Goal: Task Accomplishment & Management: Use online tool/utility

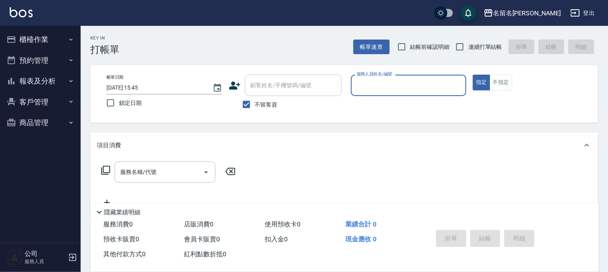
click at [371, 86] on input "服務人員姓名/編號" at bounding box center [409, 85] width 108 height 14
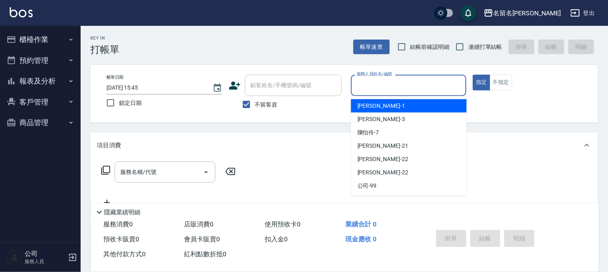
click at [365, 103] on span "[PERSON_NAME]-1" at bounding box center [381, 106] width 48 height 8
type input "[PERSON_NAME]-1"
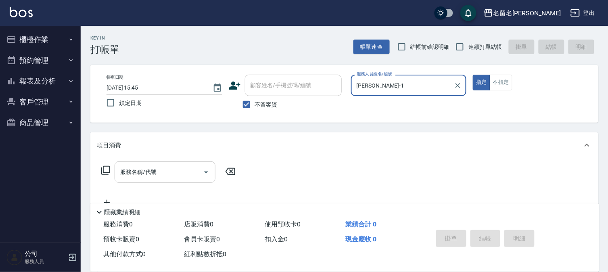
click at [117, 171] on div "服務名稱/代號" at bounding box center [165, 171] width 101 height 21
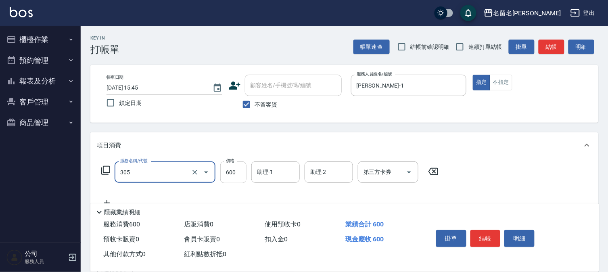
type input "洗+剪(一般)(305)"
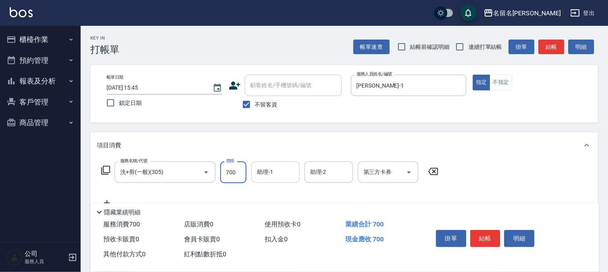
type input "700"
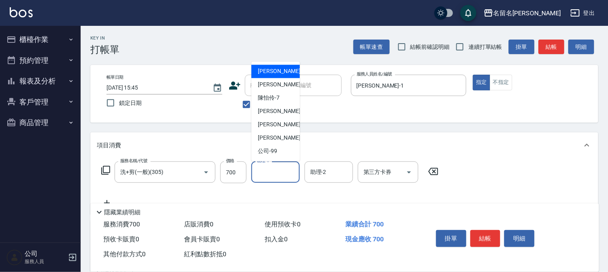
click at [261, 176] on input "助理-1" at bounding box center [275, 172] width 41 height 14
click at [280, 69] on span "[PERSON_NAME]-1" at bounding box center [282, 71] width 48 height 8
type input "[PERSON_NAME]-1"
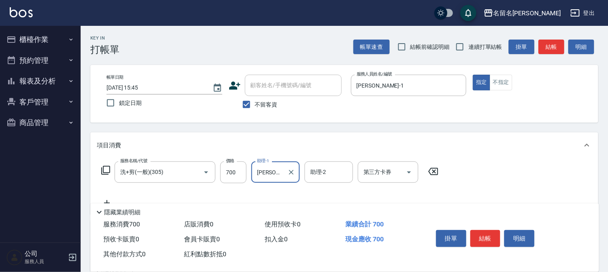
scroll to position [45, 0]
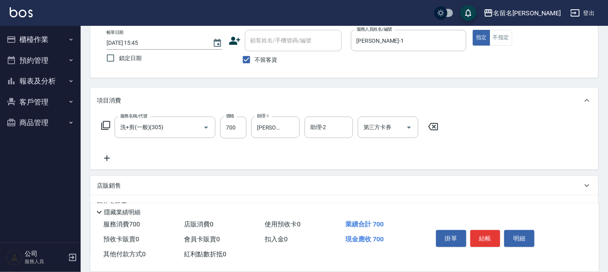
click at [106, 156] on icon at bounding box center [107, 158] width 20 height 10
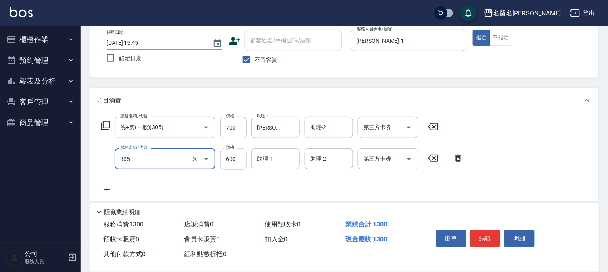
type input "洗+剪(一般)(305)"
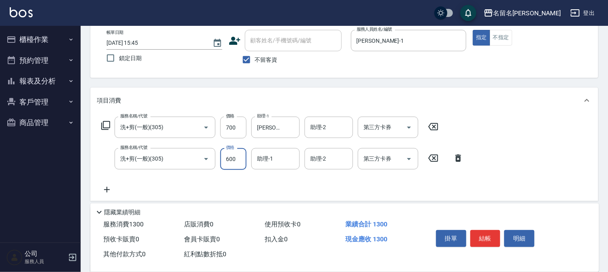
click at [234, 160] on input "600" at bounding box center [233, 159] width 26 height 22
type input "650"
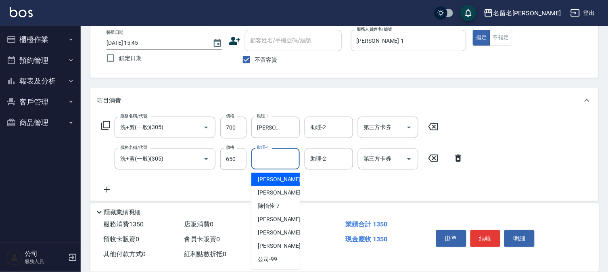
click at [267, 165] on input "助理-1" at bounding box center [275, 159] width 41 height 14
click at [268, 178] on span "[PERSON_NAME]-1" at bounding box center [282, 179] width 48 height 8
type input "[PERSON_NAME]-1"
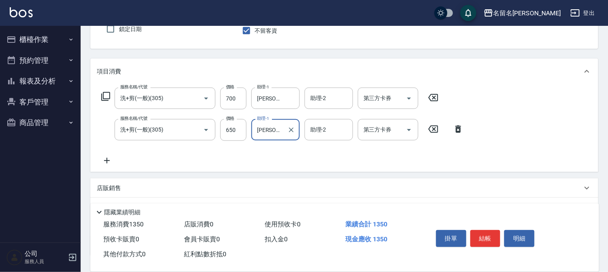
scroll to position [90, 0]
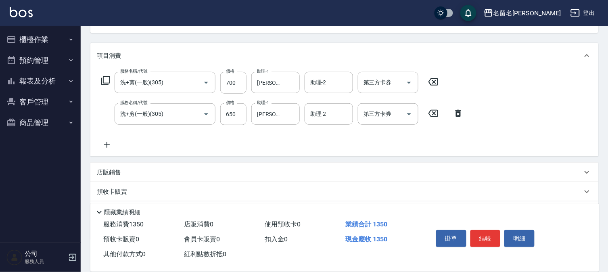
click at [109, 146] on icon at bounding box center [107, 145] width 20 height 10
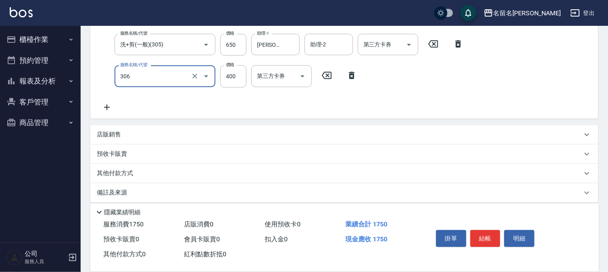
scroll to position [166, 0]
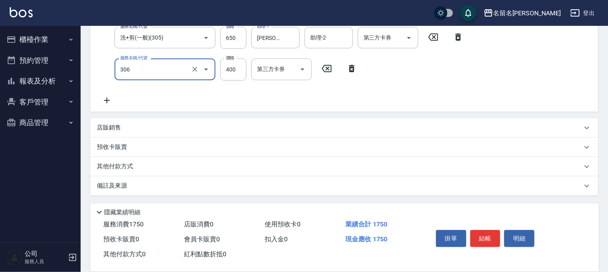
type input "單剪(306)"
click at [104, 102] on icon at bounding box center [107, 101] width 20 height 10
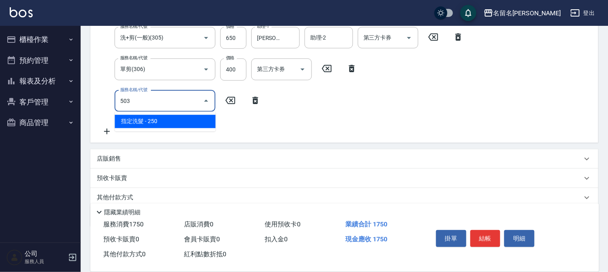
type input "503"
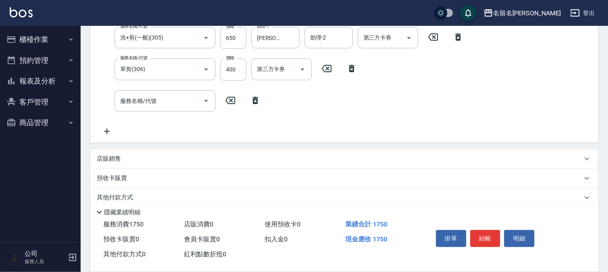
click at [303, 116] on div "服務名稱/代號 洗+剪(一般)(305) 服務名稱/代號 價格 700 價格 助理-1 [PERSON_NAME]-1 助理-1 助理-2 助理-2 第三方卡…" at bounding box center [282, 66] width 371 height 141
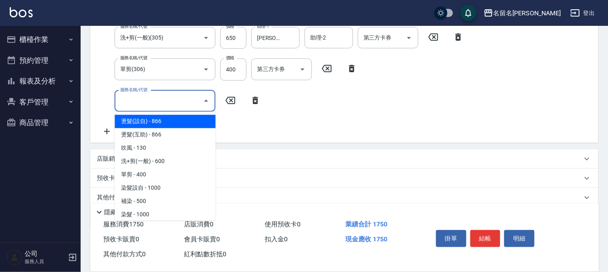
click at [137, 102] on input "服務名稱/代號" at bounding box center [158, 101] width 81 height 14
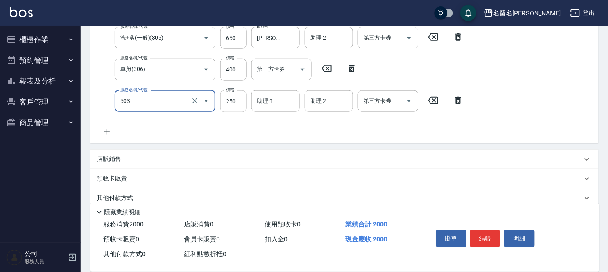
type input "指定洗髮(503)"
click at [233, 102] on input "250" at bounding box center [233, 101] width 26 height 22
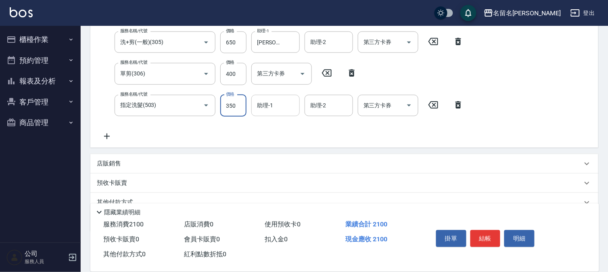
type input "350"
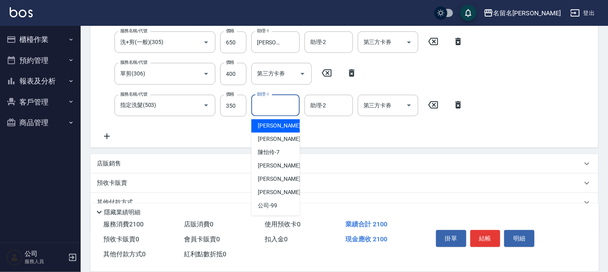
click at [265, 104] on input "助理-1" at bounding box center [275, 105] width 41 height 14
drag, startPoint x: 265, startPoint y: 123, endPoint x: 263, endPoint y: 119, distance: 4.7
click at [265, 123] on span "[PERSON_NAME]-1" at bounding box center [282, 126] width 48 height 8
type input "[PERSON_NAME]-1"
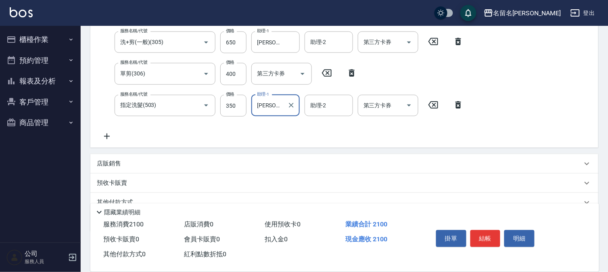
drag, startPoint x: 101, startPoint y: 131, endPoint x: 108, endPoint y: 125, distance: 8.9
click at [102, 131] on icon at bounding box center [107, 136] width 20 height 10
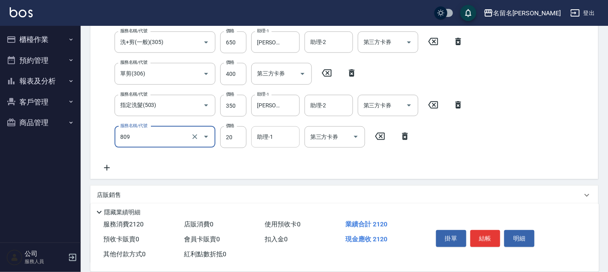
type input "[PERSON_NAME](809)"
click at [276, 142] on input "助理-1" at bounding box center [275, 137] width 41 height 14
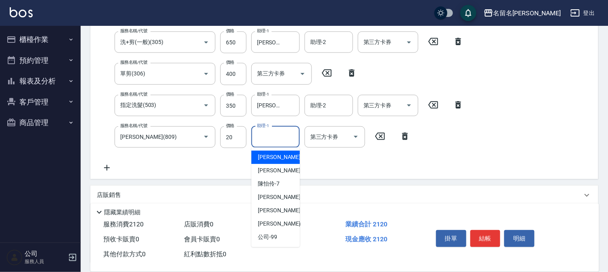
click at [288, 156] on div "[PERSON_NAME]-1" at bounding box center [275, 157] width 48 height 13
type input "[PERSON_NAME]-1"
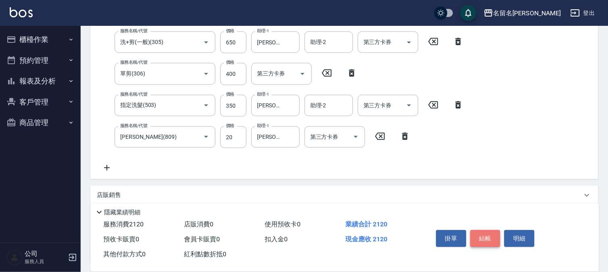
click at [478, 231] on button "結帳" at bounding box center [485, 238] width 30 height 17
